Goal: Obtain resource: Download file/media

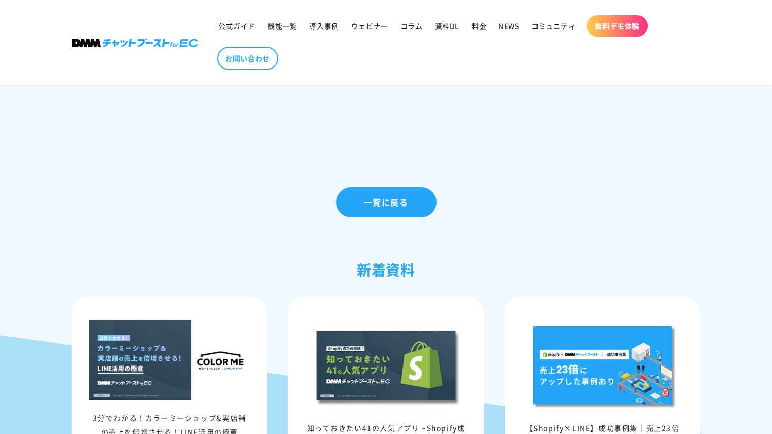
scroll to position [667, 0]
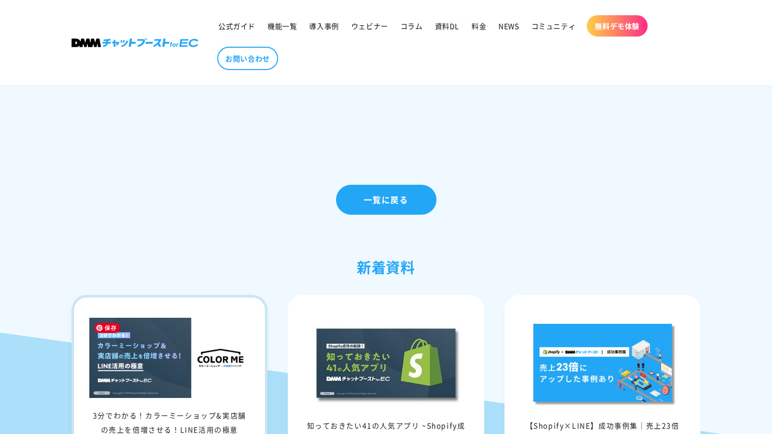
click at [164, 342] on img at bounding box center [169, 358] width 161 height 80
click at [133, 366] on img at bounding box center [169, 358] width 161 height 80
click at [161, 346] on img at bounding box center [169, 358] width 161 height 80
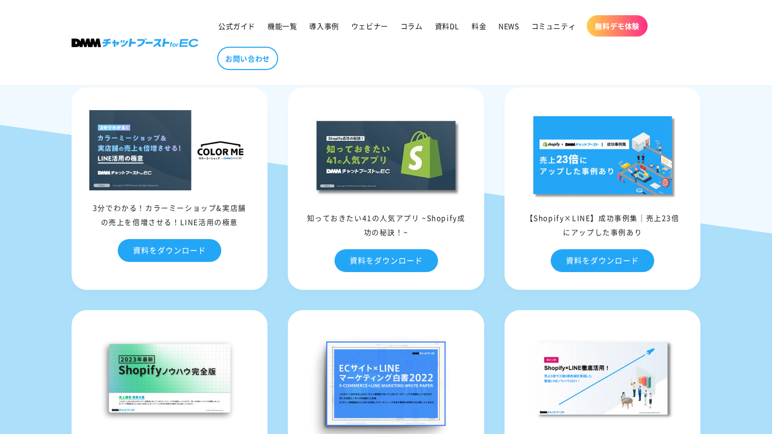
scroll to position [882, 0]
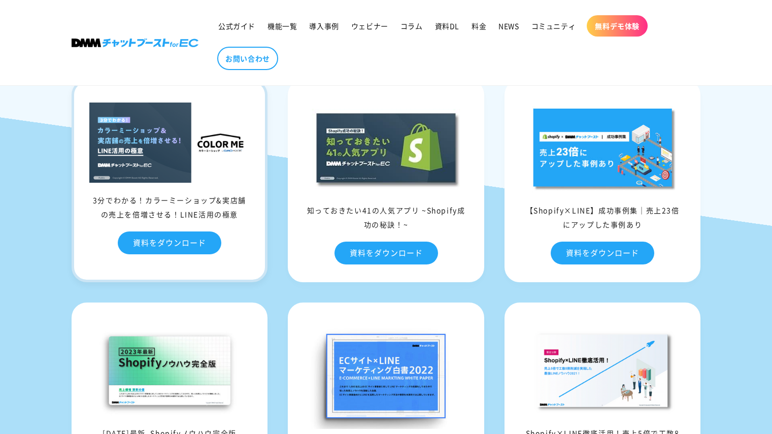
click at [177, 213] on div "3分でわかる！カラーミーショップ&実店舗の売上を倍増させる！LINE活用の極意" at bounding box center [169, 207] width 191 height 28
drag, startPoint x: 175, startPoint y: 229, endPoint x: 173, endPoint y: 234, distance: 5.3
click at [175, 231] on div "3分でわかる！カラーミーショップ&実店舗の売上を倍増させる！LINE活用の極意 資料をダウンロード" at bounding box center [169, 231] width 191 height 77
click at [173, 235] on link "資料をダウンロード" at bounding box center [169, 242] width 103 height 23
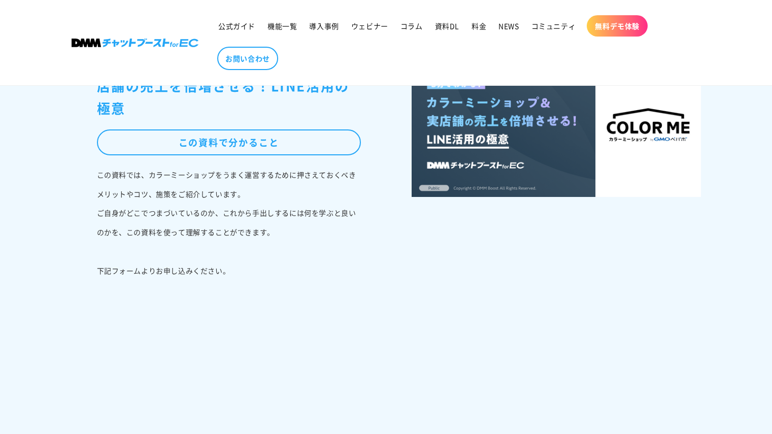
scroll to position [182, 0]
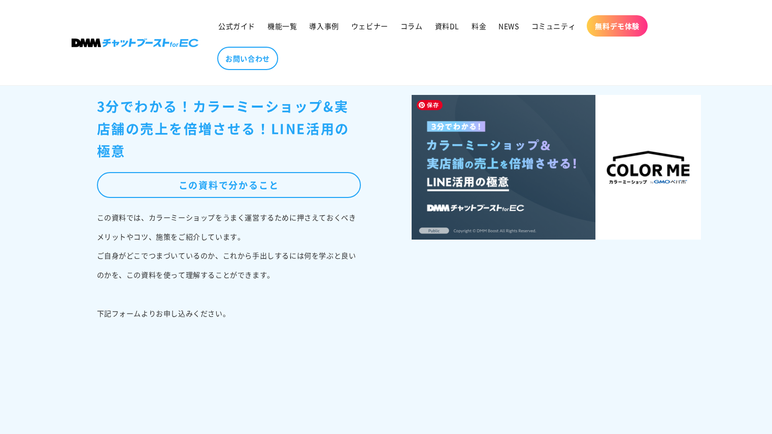
click at [514, 182] on img at bounding box center [555, 167] width 289 height 145
